Goal: Obtain resource: Download file/media

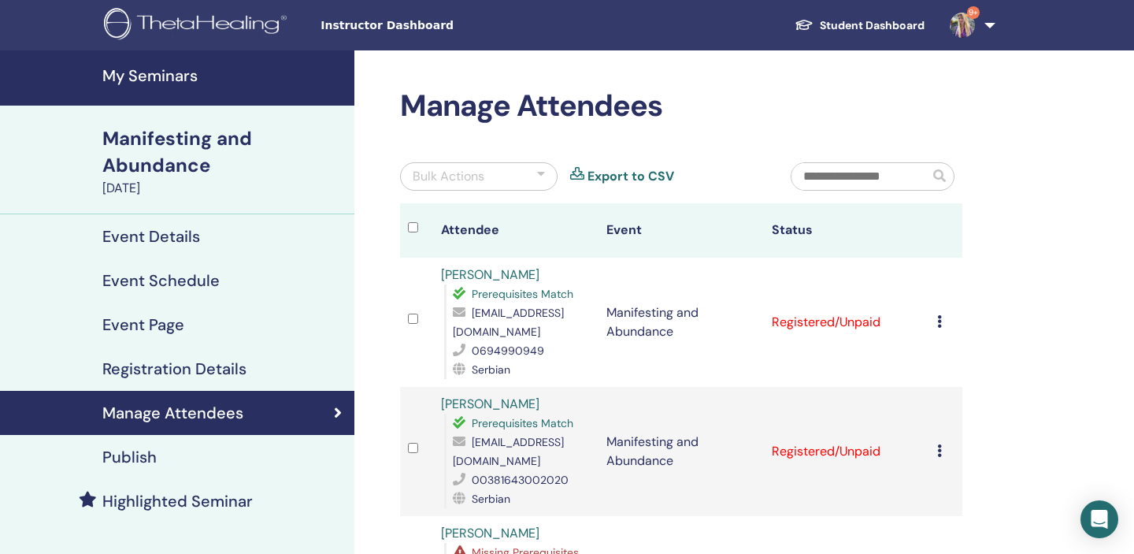
click at [379, 22] on span "Instructor Dashboard" at bounding box center [439, 25] width 236 height 17
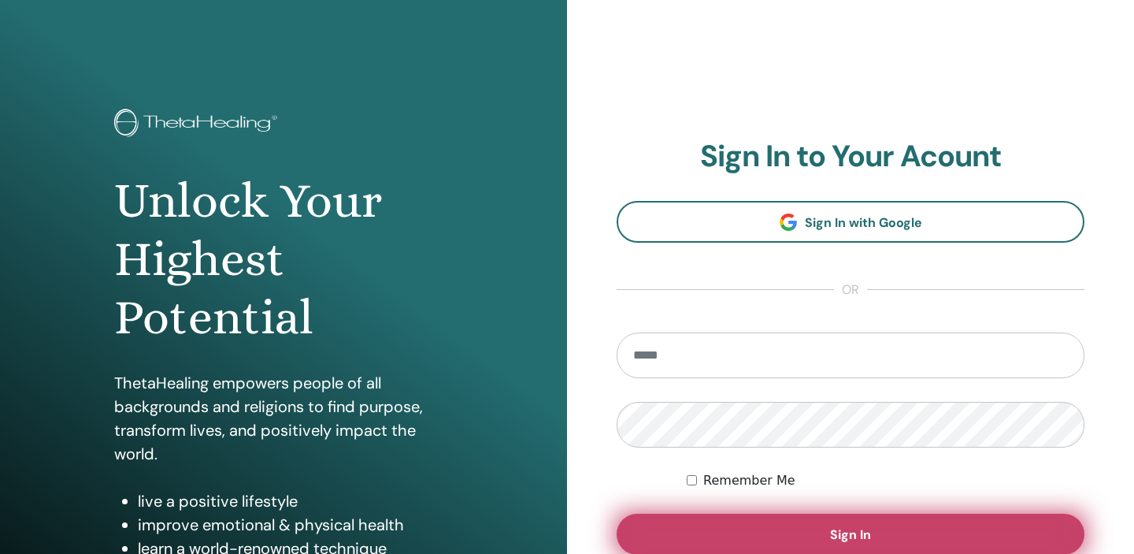
type input "**********"
click at [652, 525] on button "Sign In" at bounding box center [851, 534] width 468 height 41
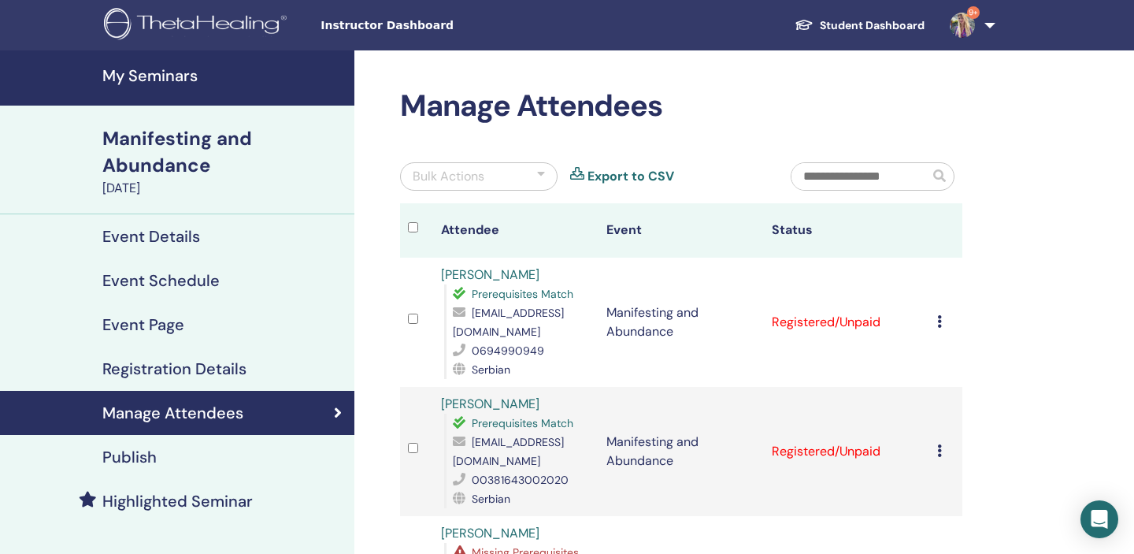
click at [132, 81] on h4 "My Seminars" at bounding box center [223, 75] width 243 height 19
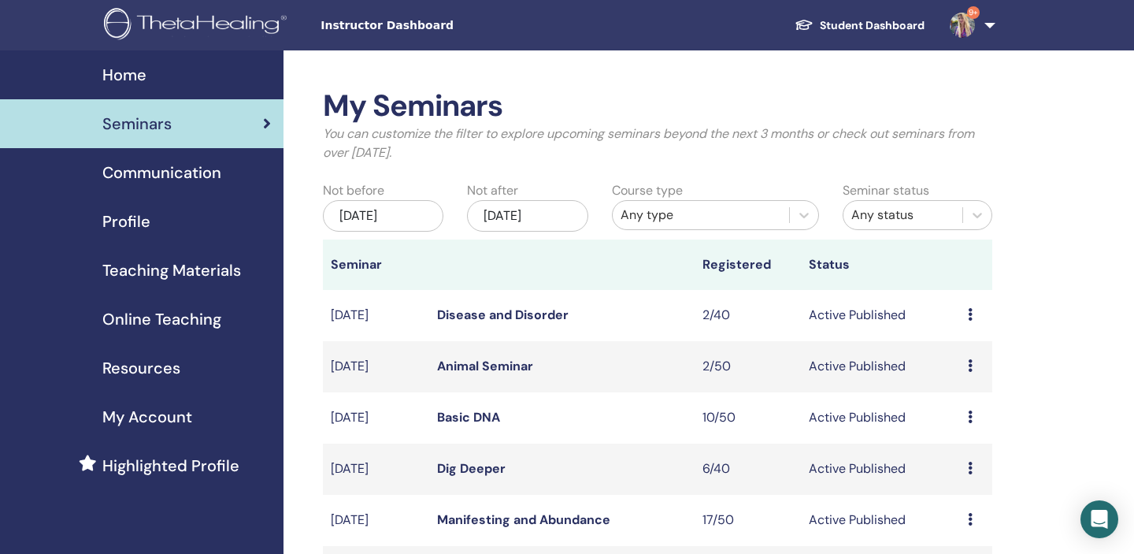
click at [165, 269] on span "Teaching Materials" at bounding box center [171, 270] width 139 height 24
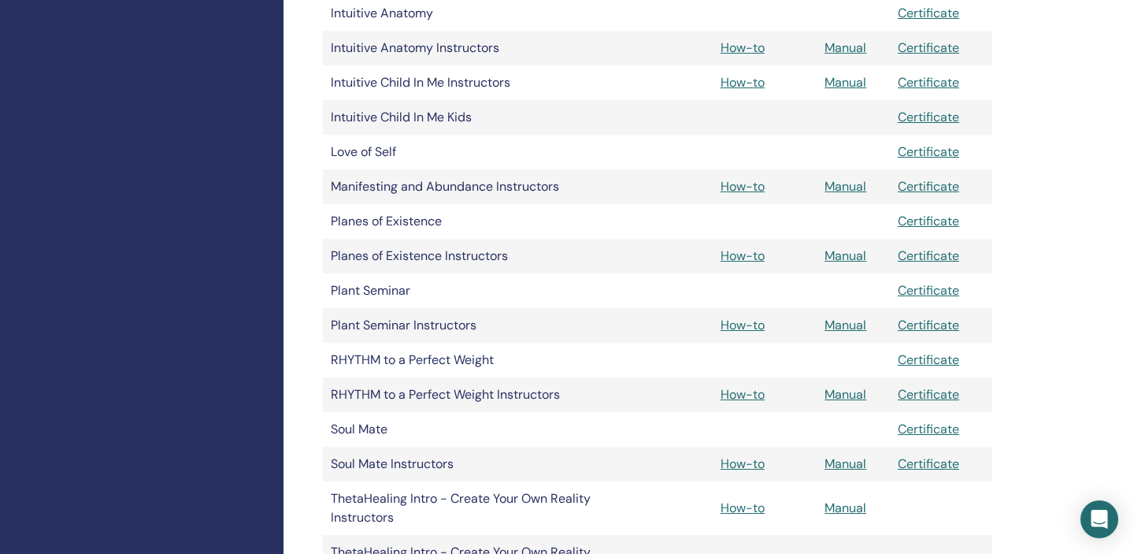
scroll to position [1025, 0]
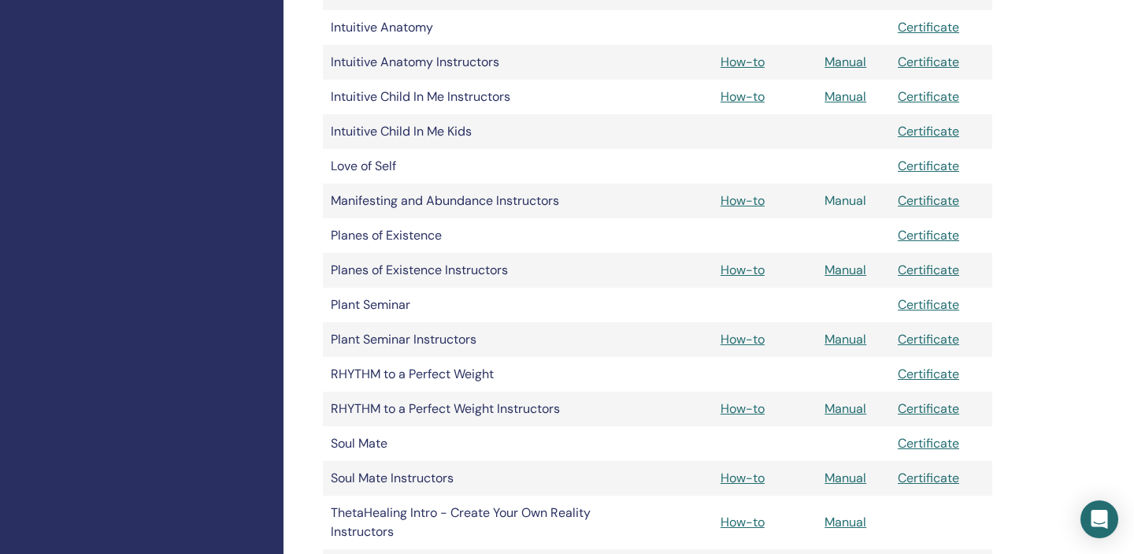
click at [844, 198] on link "Manual" at bounding box center [846, 200] width 42 height 17
